Goal: Task Accomplishment & Management: Use online tool/utility

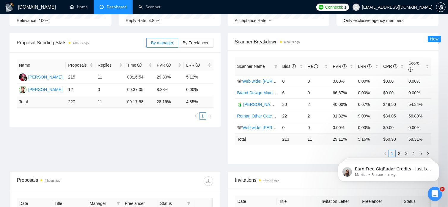
scroll to position [72, 0]
click at [196, 47] on label "By Freelancer" at bounding box center [195, 43] width 35 height 10
click at [178, 44] on input "By Freelancer" at bounding box center [178, 44] width 0 height 0
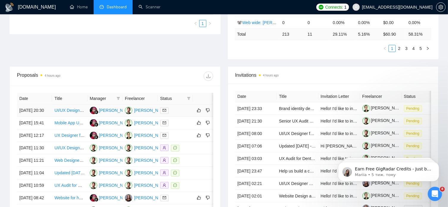
scroll to position [0, 0]
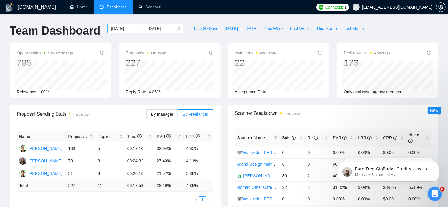
click at [174, 29] on div "2025-08-21 2025-09-20" at bounding box center [145, 29] width 76 height 10
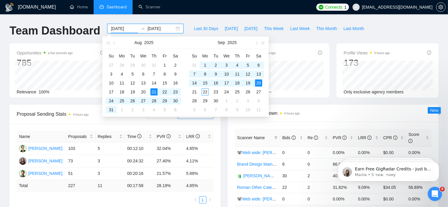
click at [174, 29] on div "2025-08-21 2025-09-20" at bounding box center [145, 29] width 76 height 10
type input "2025-09-15"
click at [204, 84] on div "15" at bounding box center [205, 82] width 7 height 7
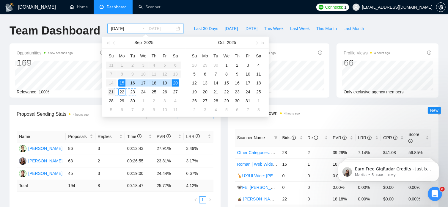
type input "2025-09-21"
click at [113, 93] on div "21" at bounding box center [111, 91] width 7 height 7
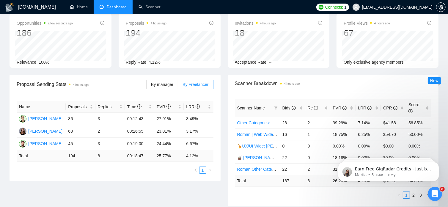
scroll to position [30, 0]
drag, startPoint x: 101, startPoint y: 145, endPoint x: 68, endPoint y: 145, distance: 33.3
click at [68, 145] on tr "Roman Van 45 3 00:19:00 24.44% 6.67%" at bounding box center [115, 144] width 197 height 12
click at [158, 85] on span "By manager" at bounding box center [162, 84] width 22 height 5
click at [147, 86] on input "By manager" at bounding box center [147, 86] width 0 height 0
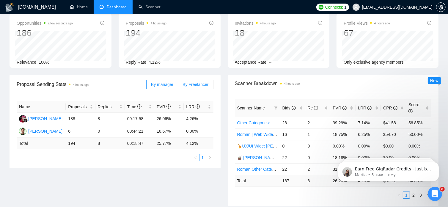
click at [203, 87] on label "By Freelancer" at bounding box center [195, 85] width 35 height 10
click at [178, 86] on input "By Freelancer" at bounding box center [178, 86] width 0 height 0
click at [198, 83] on span "By Freelancer" at bounding box center [196, 84] width 26 height 5
click at [178, 86] on input "By Freelancer" at bounding box center [178, 86] width 0 height 0
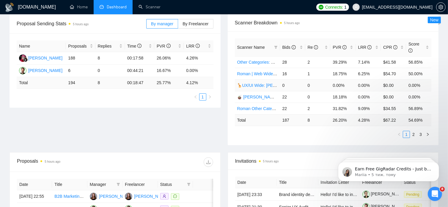
scroll to position [91, 0]
click at [415, 131] on link "2" at bounding box center [414, 134] width 7 height 7
click at [420, 131] on link "3" at bounding box center [421, 134] width 7 height 7
click at [415, 131] on link "2" at bounding box center [414, 134] width 7 height 7
click at [405, 131] on link "1" at bounding box center [406, 134] width 7 height 7
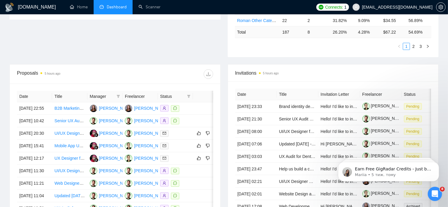
scroll to position [180, 0]
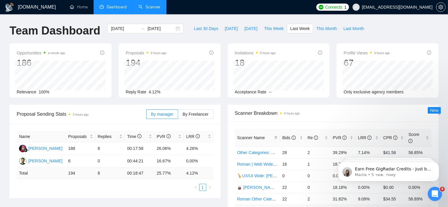
click at [149, 8] on link "Scanner" at bounding box center [150, 6] width 22 height 5
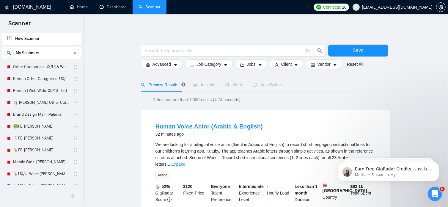
click at [7, 19] on span "Scanner" at bounding box center [20, 25] width 32 height 12
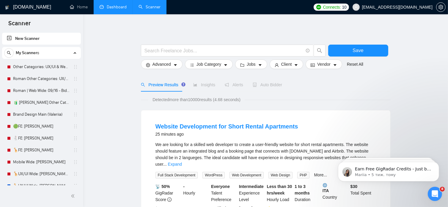
click at [117, 9] on link "Dashboard" at bounding box center [113, 6] width 27 height 5
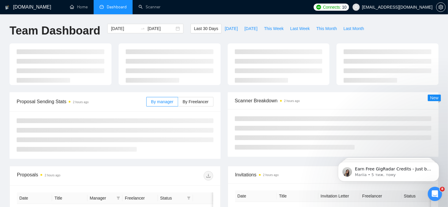
type input "[DATE]"
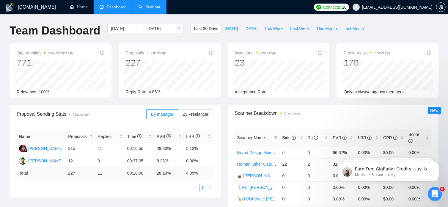
click at [150, 10] on link "Scanner" at bounding box center [150, 6] width 22 height 5
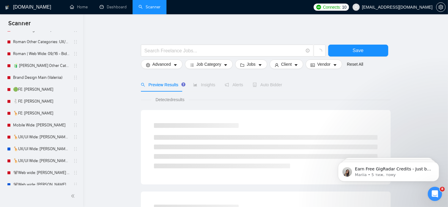
scroll to position [19, 0]
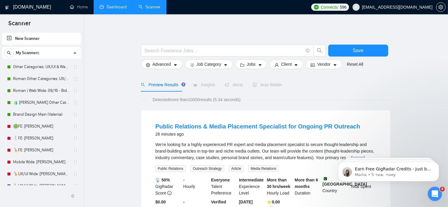
click at [120, 5] on link "Dashboard" at bounding box center [113, 6] width 27 height 5
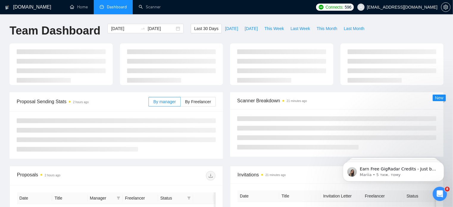
type input "[DATE]"
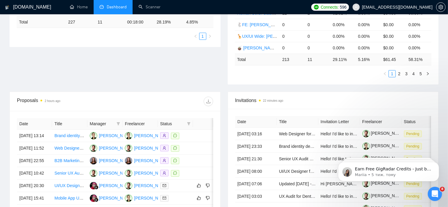
scroll to position [152, 0]
click at [152, 6] on link "Scanner" at bounding box center [150, 6] width 22 height 5
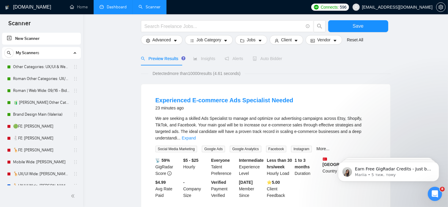
click at [122, 8] on link "Dashboard" at bounding box center [113, 6] width 27 height 5
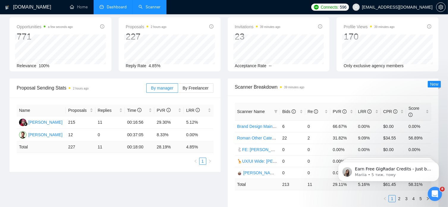
type input "[DATE]"
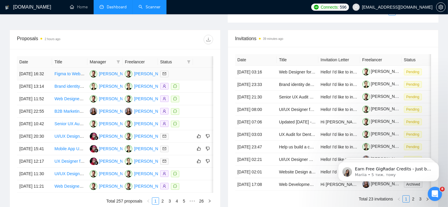
scroll to position [216, 0]
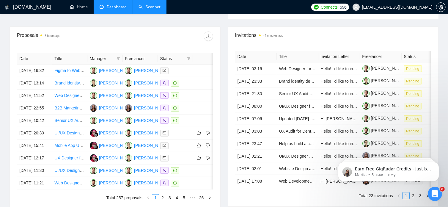
click at [156, 9] on link "Scanner" at bounding box center [150, 6] width 22 height 5
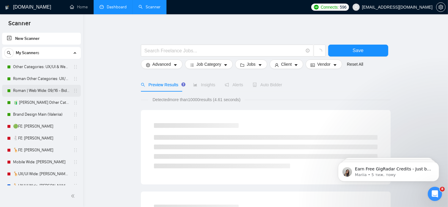
click at [57, 90] on link "Roman | Web Wide: 09/16 - Bid in Range" at bounding box center [41, 91] width 57 height 12
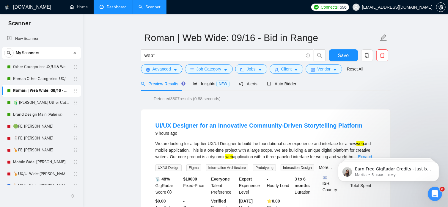
scroll to position [10, 0]
click at [282, 84] on span "Auto Bidder" at bounding box center [281, 84] width 29 height 5
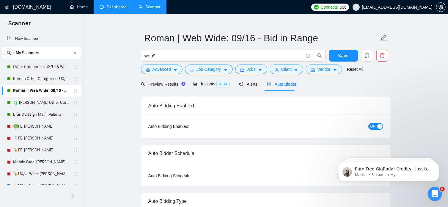
radio input "false"
radio input "true"
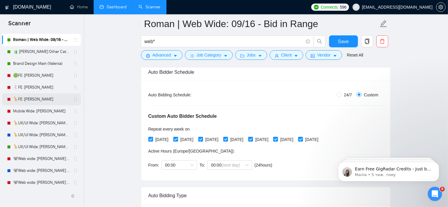
scroll to position [53, 0]
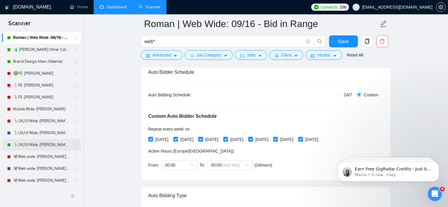
click at [52, 146] on link "🦒UX/UI Wide: [PERSON_NAME] 03/07 quest" at bounding box center [41, 145] width 57 height 12
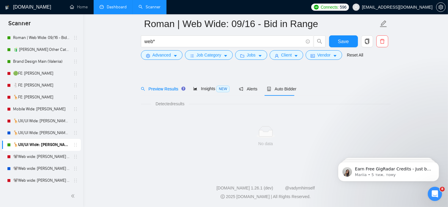
scroll to position [10, 0]
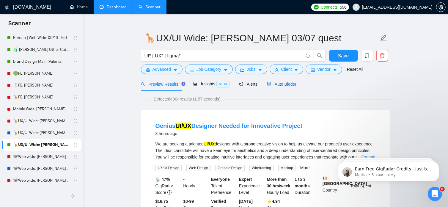
click at [286, 85] on span "Auto Bidder" at bounding box center [281, 84] width 29 height 5
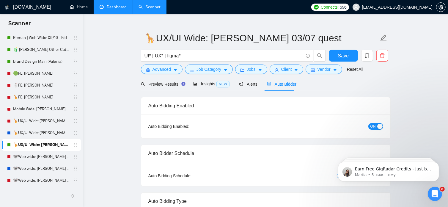
radio input "false"
radio input "true"
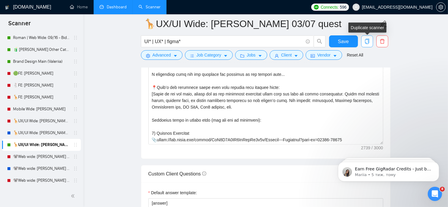
click at [367, 40] on icon "copy" at bounding box center [367, 41] width 5 height 5
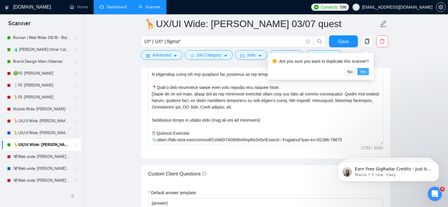
click at [366, 71] on span "Yes" at bounding box center [363, 71] width 7 height 7
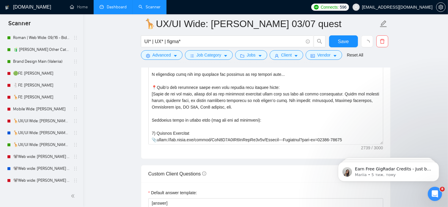
scroll to position [10, 0]
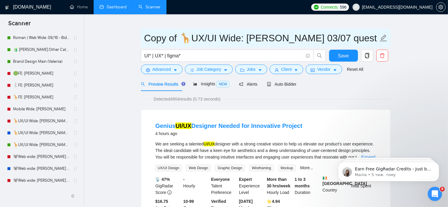
click at [144, 39] on input "Copy of 🦒UX/UI Wide: [PERSON_NAME] 03/07 quest" at bounding box center [261, 38] width 234 height 15
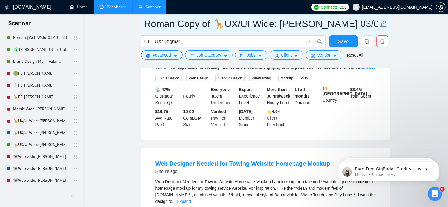
scroll to position [0, 0]
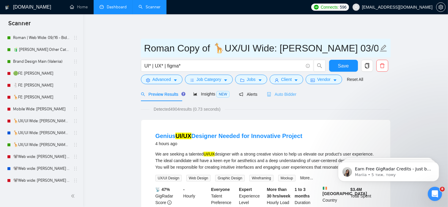
type input "Roman Copy of 🦒UX/UI Wide: [PERSON_NAME] 03/07 quest"
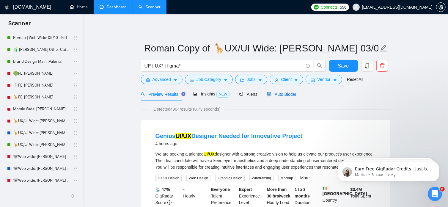
click at [290, 94] on span "Auto Bidder" at bounding box center [281, 94] width 29 height 5
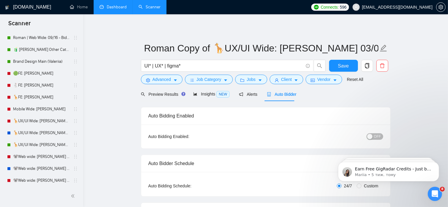
radio input "false"
radio input "true"
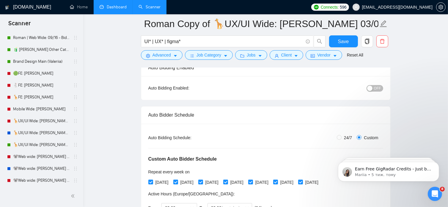
scroll to position [49, 0]
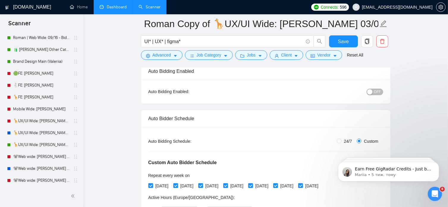
click at [379, 91] on span "OFF" at bounding box center [377, 92] width 7 height 7
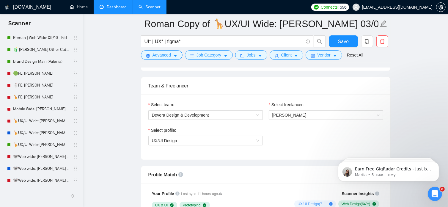
scroll to position [367, 0]
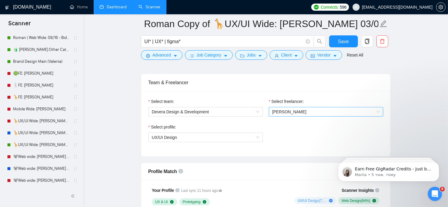
click at [376, 109] on span "[PERSON_NAME]" at bounding box center [325, 111] width 107 height 9
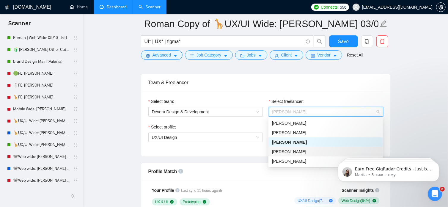
click at [297, 151] on div "[PERSON_NAME]" at bounding box center [325, 151] width 107 height 7
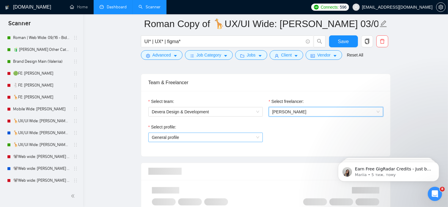
click at [257, 138] on span "General profile" at bounding box center [205, 137] width 107 height 9
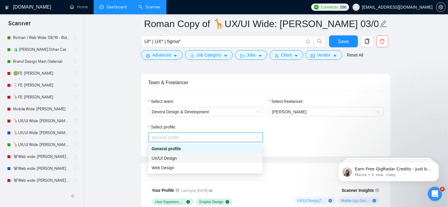
click at [199, 156] on div "UX/UI Design" at bounding box center [205, 158] width 107 height 7
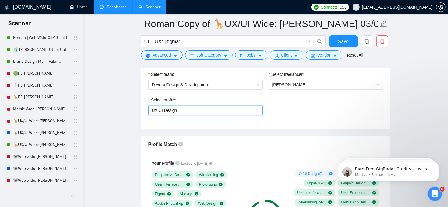
scroll to position [450, 0]
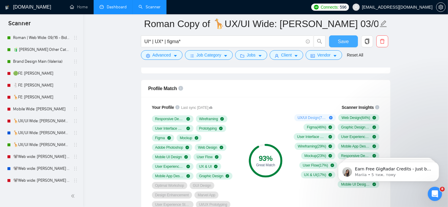
click at [344, 40] on span "Save" at bounding box center [343, 41] width 11 height 7
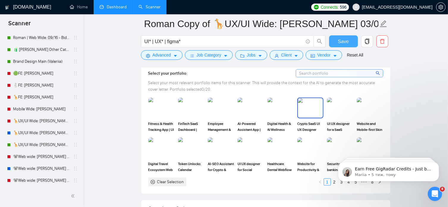
scroll to position [641, 0]
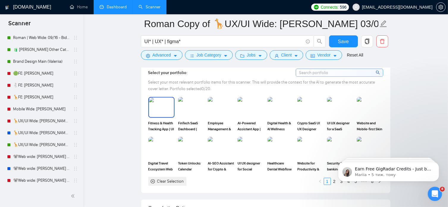
click at [163, 107] on img at bounding box center [161, 108] width 25 height 20
click at [184, 110] on img at bounding box center [191, 108] width 25 height 20
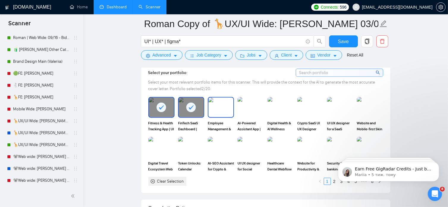
click at [223, 109] on img at bounding box center [221, 108] width 25 height 20
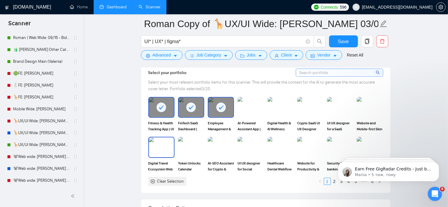
click at [158, 149] on img at bounding box center [161, 147] width 25 height 20
click at [187, 150] on img at bounding box center [191, 147] width 25 height 20
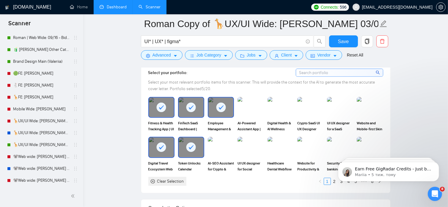
click at [187, 150] on icon at bounding box center [191, 147] width 10 height 10
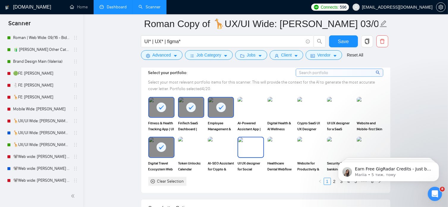
click at [252, 149] on img at bounding box center [250, 147] width 25 height 20
click at [330, 150] on html "Earn Free GigRadar Credits - Just by Sharing Your Story! 💬 Want more credits fo…" at bounding box center [388, 170] width 119 height 42
click at [368, 148] on img at bounding box center [370, 147] width 25 height 20
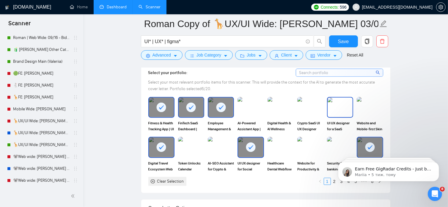
click at [347, 105] on img at bounding box center [340, 108] width 25 height 20
click at [309, 107] on img at bounding box center [310, 108] width 25 height 20
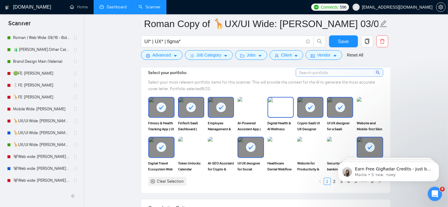
click at [282, 106] on img at bounding box center [280, 108] width 25 height 20
click at [252, 105] on img at bounding box center [250, 108] width 25 height 20
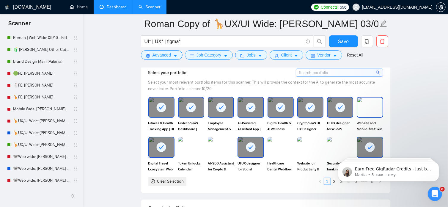
click at [373, 108] on img at bounding box center [370, 108] width 25 height 20
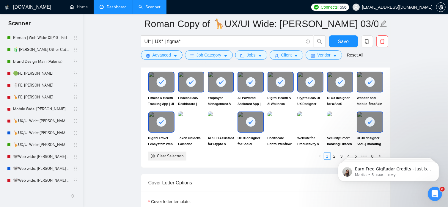
scroll to position [666, 0]
click at [331, 156] on body "Earn Free GigRadar Credits - Just by Sharing Your Story! 💬 Want more credits fo…" at bounding box center [388, 169] width 114 height 37
click at [331, 154] on body "Earn Free GigRadar Credits - Just by Sharing Your Story! 💬 Want more credits fo…" at bounding box center [388, 169] width 114 height 37
click at [347, 41] on span "Save" at bounding box center [343, 41] width 11 height 7
click at [332, 155] on body "Earn Free GigRadar Credits - Just by Sharing Your Story! 💬 Want more credits fo…" at bounding box center [388, 169] width 114 height 37
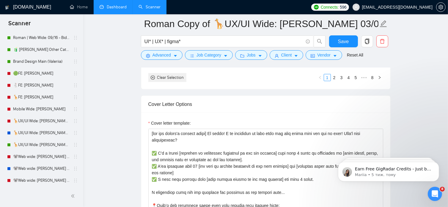
scroll to position [754, 0]
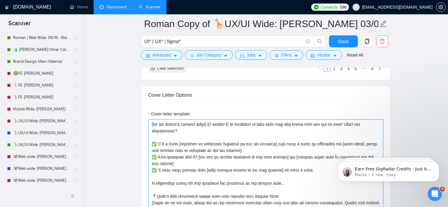
click at [293, 141] on textarea "Cover letter template:" at bounding box center [265, 187] width 235 height 134
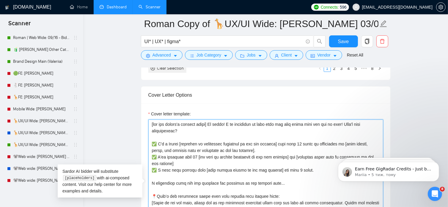
click at [290, 168] on textarea "Cover letter template:" at bounding box center [265, 187] width 235 height 134
drag, startPoint x: 251, startPoint y: 125, endPoint x: 226, endPoint y: 123, distance: 25.0
click at [226, 123] on textarea "Cover letter template:" at bounding box center [265, 187] width 235 height 134
paste textarea "🟢 𝐀𝐯𝐚𝐢𝐥𝐚𝐛𝐥𝐞 𝐍𝐨𝐰!"
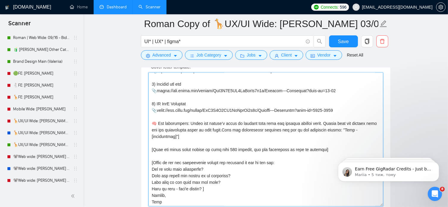
scroll to position [859, 0]
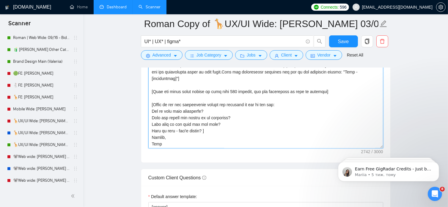
click at [209, 129] on textarea "Cover letter template:" at bounding box center [265, 82] width 235 height 134
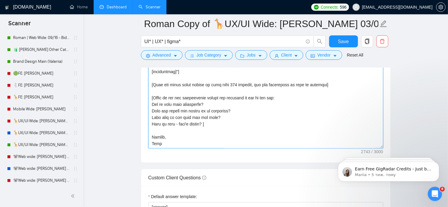
drag, startPoint x: 162, startPoint y: 143, endPoint x: 151, endPoint y: 143, distance: 10.4
click at [151, 143] on textarea "Cover letter template:" at bounding box center [265, 82] width 235 height 134
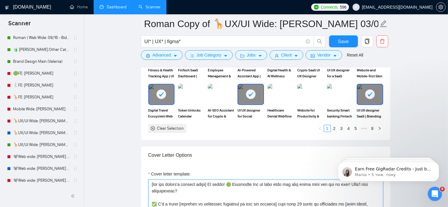
scroll to position [678, 0]
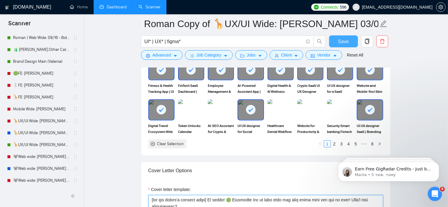
type textarea "[lor ips dolors'a consect adipi] El seddo! 🟢 Eiusmodte Inc ut labo etdo mag ali…"
click at [344, 43] on span "Save" at bounding box center [343, 41] width 11 height 7
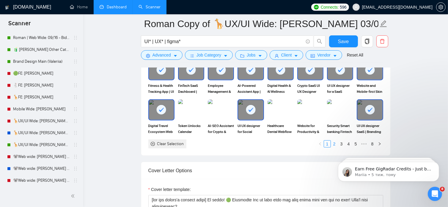
click at [334, 144] on link "2" at bounding box center [334, 144] width 7 height 7
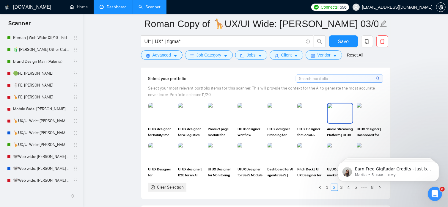
scroll to position [635, 0]
click at [309, 113] on img at bounding box center [310, 113] width 25 height 20
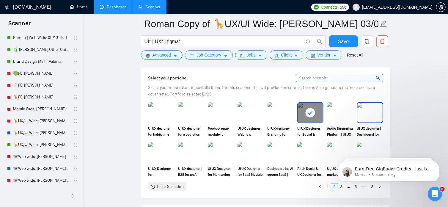
click at [371, 113] on img at bounding box center [370, 113] width 25 height 20
click at [215, 154] on img at bounding box center [221, 153] width 25 height 20
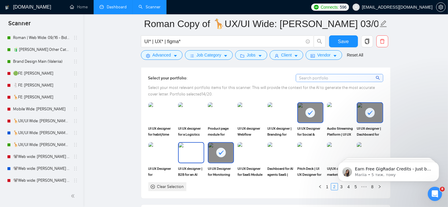
click at [193, 154] on img at bounding box center [191, 153] width 25 height 20
click at [159, 154] on img at bounding box center [161, 153] width 25 height 20
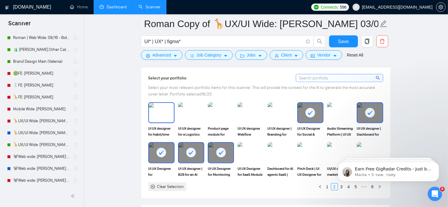
click at [162, 108] on img at bounding box center [161, 113] width 25 height 20
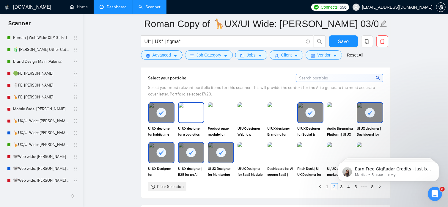
click at [190, 109] on img at bounding box center [191, 113] width 25 height 20
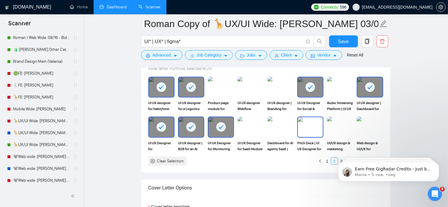
scroll to position [667, 0]
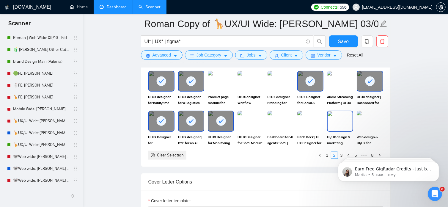
click at [345, 122] on img at bounding box center [340, 121] width 25 height 20
click at [345, 122] on rect at bounding box center [341, 121] width 10 height 10
click at [280, 122] on img at bounding box center [280, 121] width 25 height 20
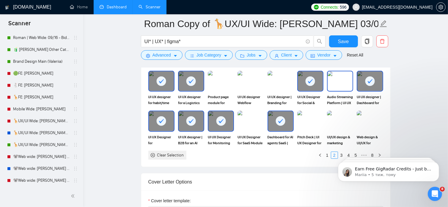
click at [338, 81] on img at bounding box center [340, 81] width 25 height 20
click at [220, 79] on img at bounding box center [221, 81] width 25 height 20
click at [345, 40] on span "Save" at bounding box center [343, 41] width 11 height 7
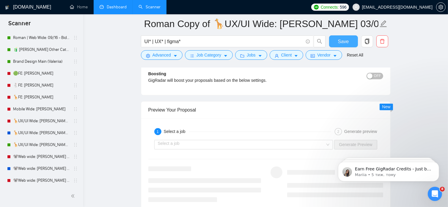
scroll to position [1227, 0]
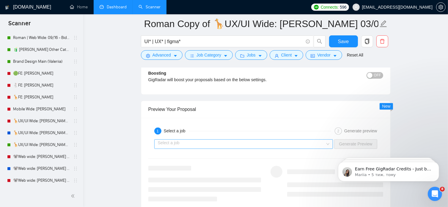
click at [274, 142] on input "search" at bounding box center [242, 144] width 168 height 9
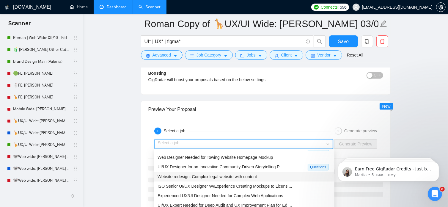
scroll to position [8, 0]
click at [225, 183] on span "ISO Senior UI/UX Designer W/Experience Creating Mockups to Licens ..." at bounding box center [225, 185] width 135 height 5
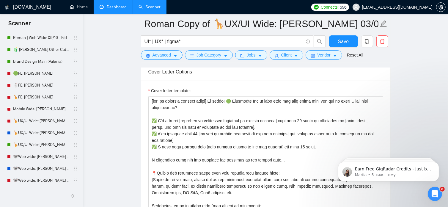
scroll to position [777, 0]
click at [347, 43] on span "Save" at bounding box center [343, 41] width 11 height 7
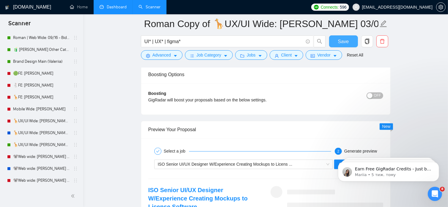
scroll to position [1283, 0]
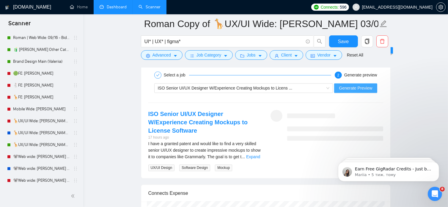
click at [355, 89] on span "Generate Preview" at bounding box center [355, 88] width 33 height 7
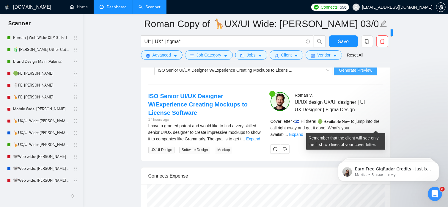
scroll to position [1302, 0]
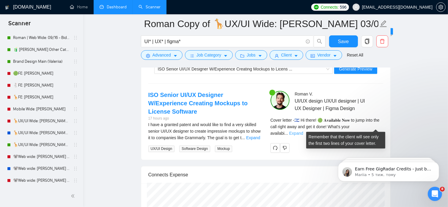
click at [303, 131] on link "Expand" at bounding box center [296, 133] width 14 height 5
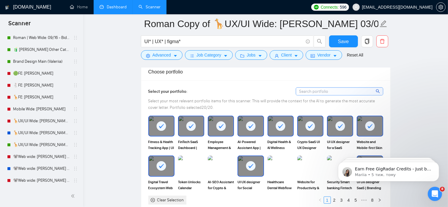
scroll to position [617, 0]
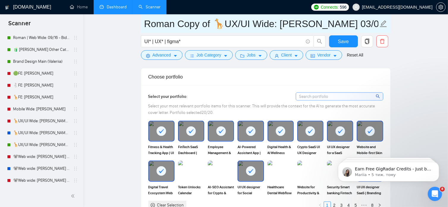
click at [381, 23] on icon "edit" at bounding box center [384, 24] width 8 height 8
drag, startPoint x: 212, startPoint y: 24, endPoint x: 179, endPoint y: 25, distance: 33.6
click at [179, 25] on input "Roman Copy of 🦒UX/UI Wide: [PERSON_NAME] 03/07 quest" at bounding box center [261, 23] width 234 height 15
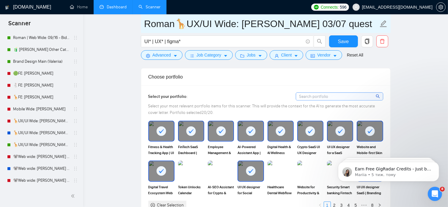
click at [320, 27] on input "Roman🦒UX/UI Wide: [PERSON_NAME] 03/07 quest" at bounding box center [261, 23] width 234 height 15
type input "Roman🦒UX/UI Wide: [PERSON_NAME] 03/07 quest 22/09"
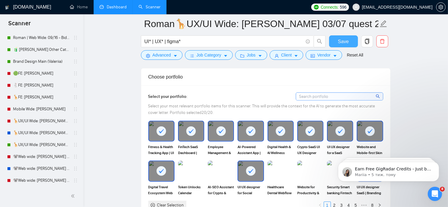
click at [348, 43] on span "Save" at bounding box center [343, 41] width 11 height 7
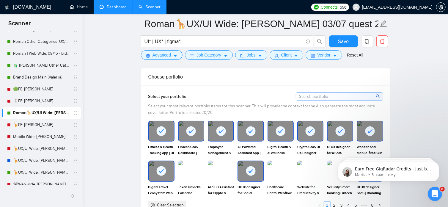
scroll to position [16, 0]
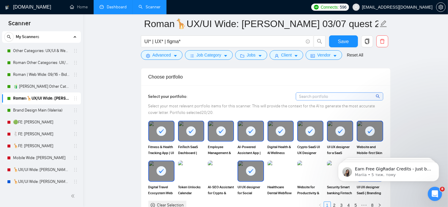
click at [121, 7] on link "Dashboard" at bounding box center [113, 6] width 27 height 5
